Goal: Transaction & Acquisition: Download file/media

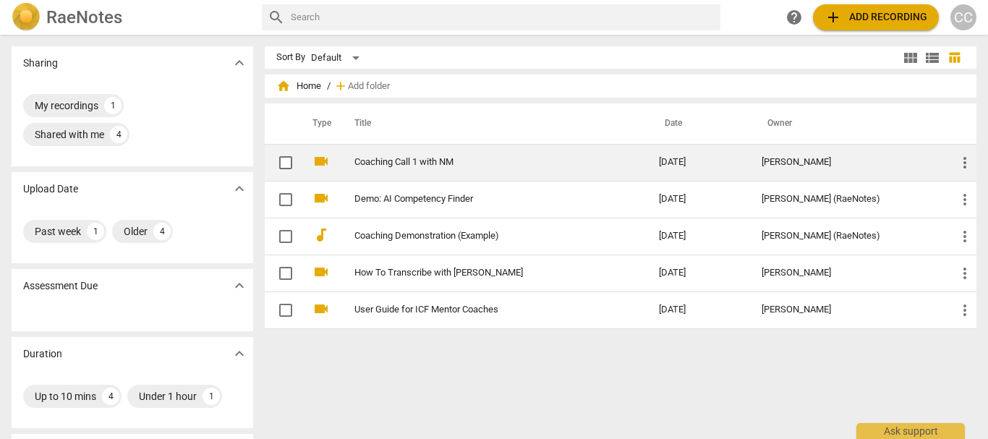
click at [404, 171] on td "Coaching Call 1 with NM" at bounding box center [492, 162] width 310 height 37
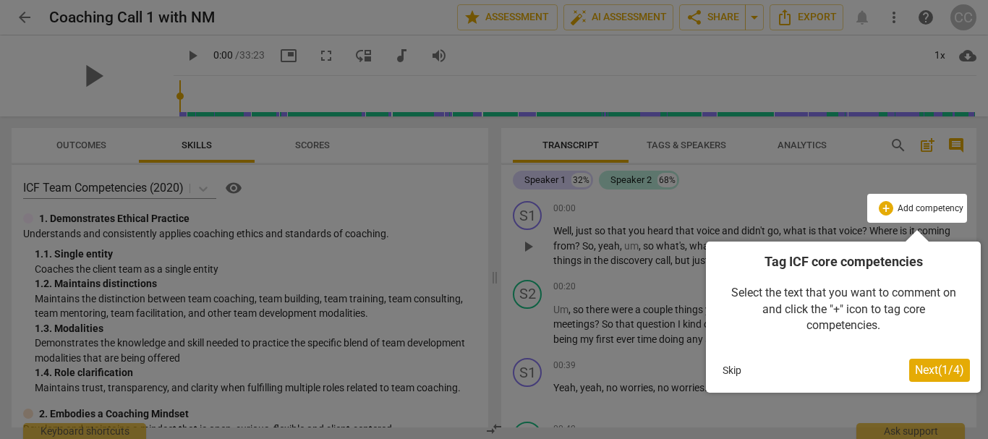
click at [729, 366] on button "Skip" at bounding box center [732, 371] width 30 height 22
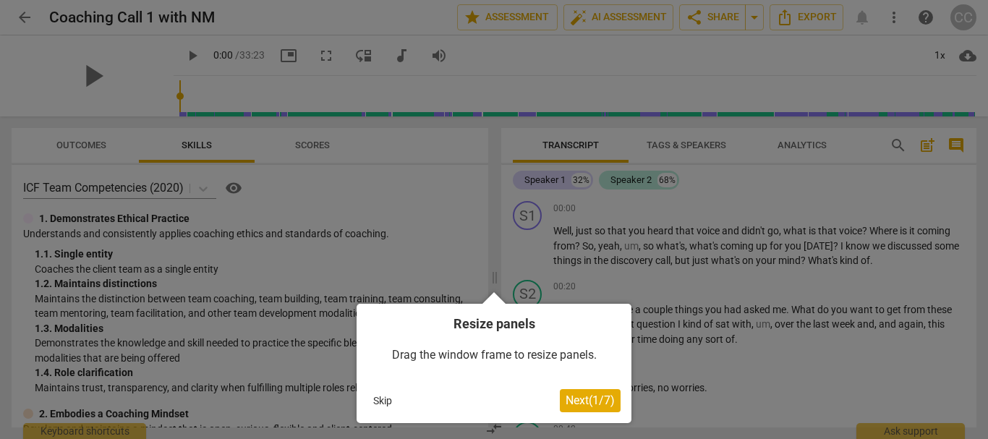
click at [382, 396] on button "Skip" at bounding box center [383, 401] width 30 height 22
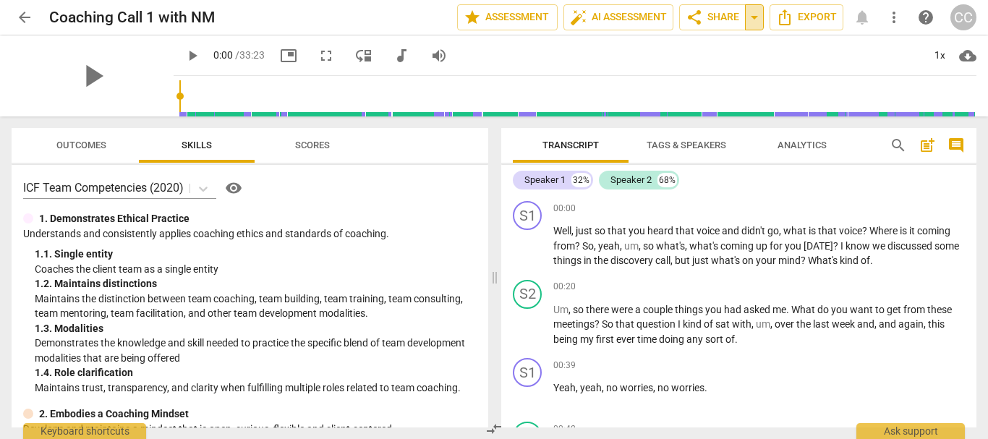
click at [752, 17] on span "arrow_drop_down" at bounding box center [754, 17] width 17 height 17
click at [821, 17] on span "Export" at bounding box center [806, 17] width 61 height 17
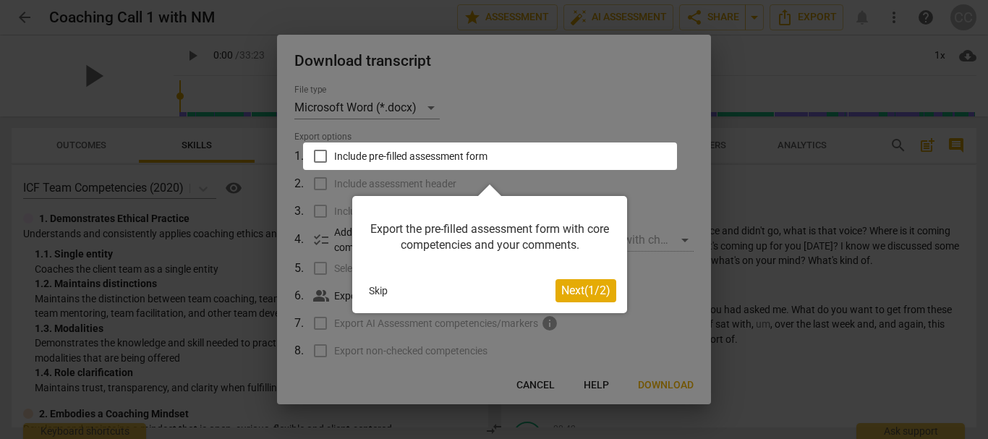
click at [380, 284] on button "Skip" at bounding box center [378, 291] width 30 height 22
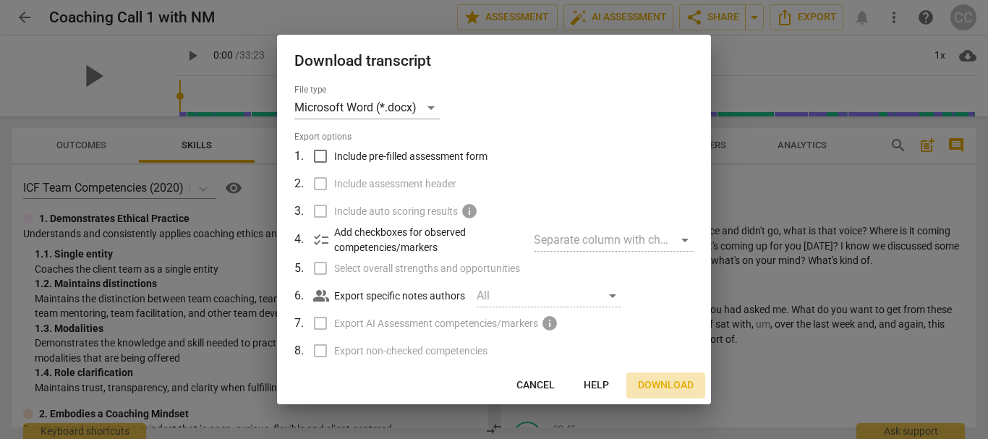
click at [658, 381] on span "Download" at bounding box center [666, 385] width 56 height 14
